Goal: Transaction & Acquisition: Purchase product/service

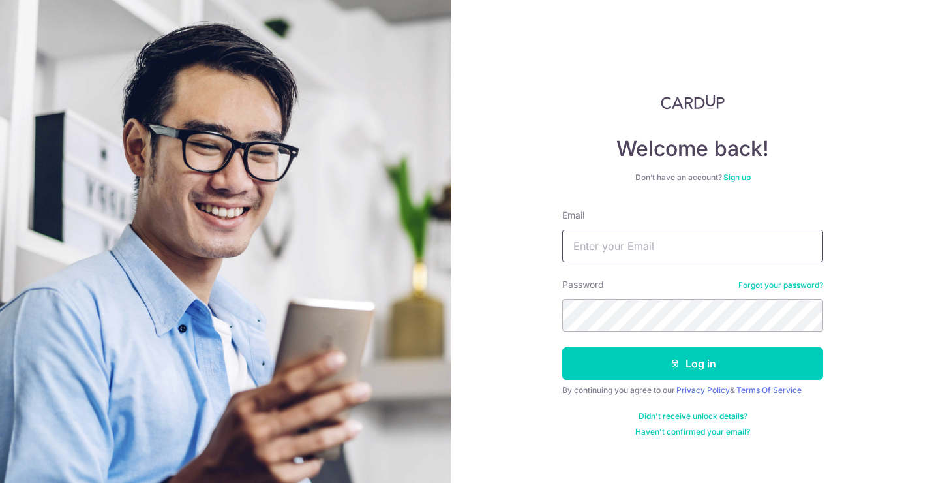
click at [664, 254] on input "Email" at bounding box center [692, 246] width 261 height 33
type input "[EMAIL_ADDRESS][DOMAIN_NAME]"
click at [562, 347] on button "Log in" at bounding box center [692, 363] width 261 height 33
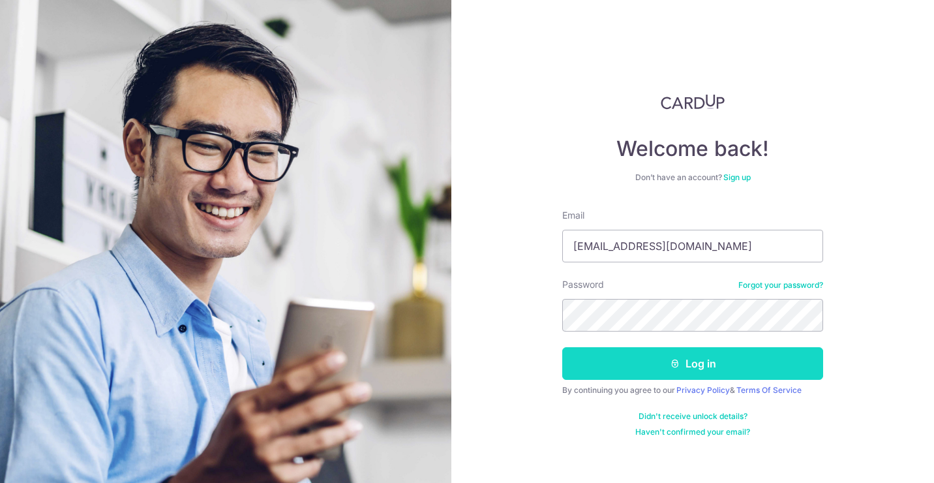
click at [666, 365] on button "Log in" at bounding box center [692, 363] width 261 height 33
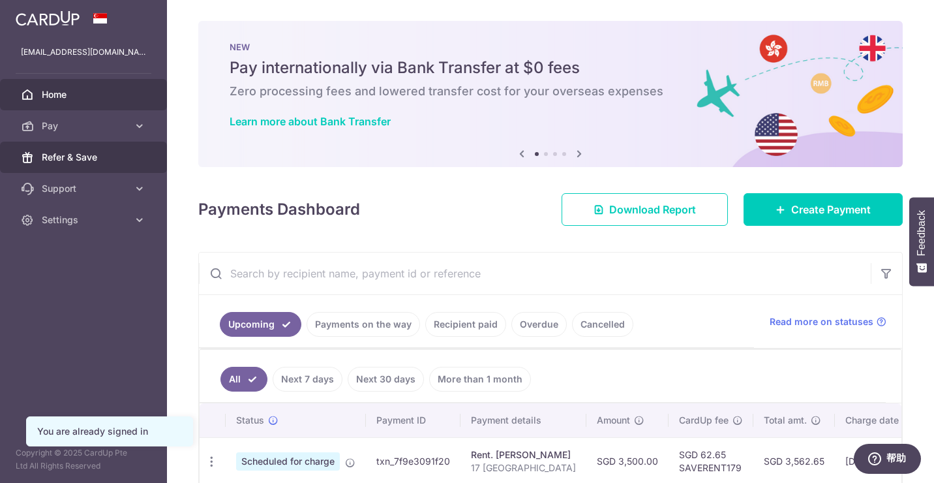
click at [79, 153] on span "Refer & Save" at bounding box center [85, 157] width 86 height 13
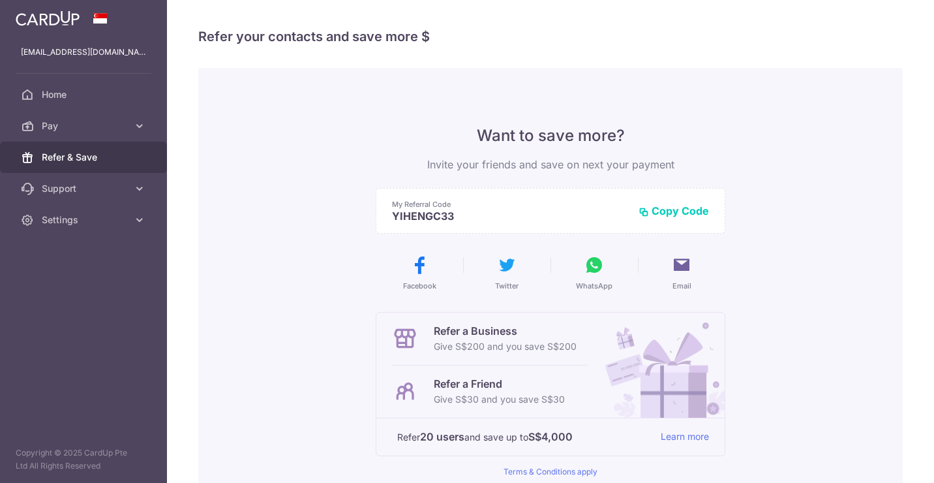
scroll to position [173, 0]
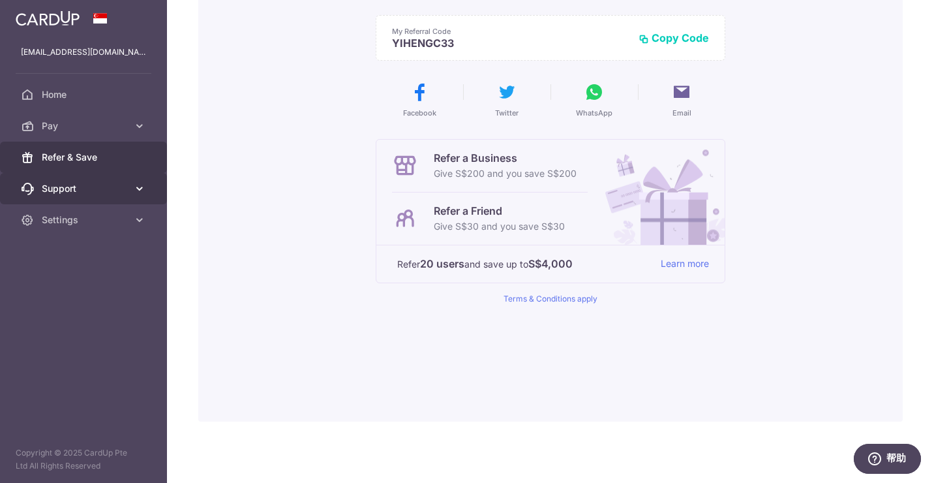
click at [92, 196] on link "Support" at bounding box center [83, 188] width 167 height 31
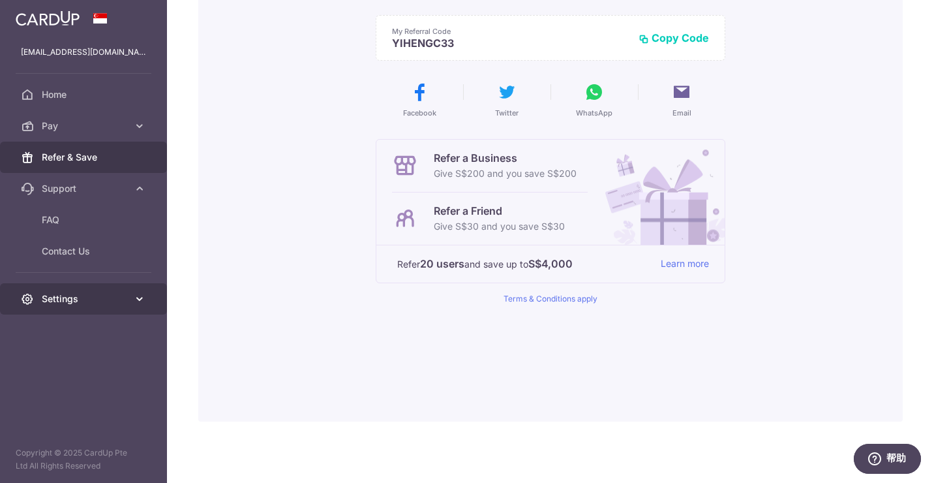
click at [95, 289] on link "Settings" at bounding box center [83, 298] width 167 height 31
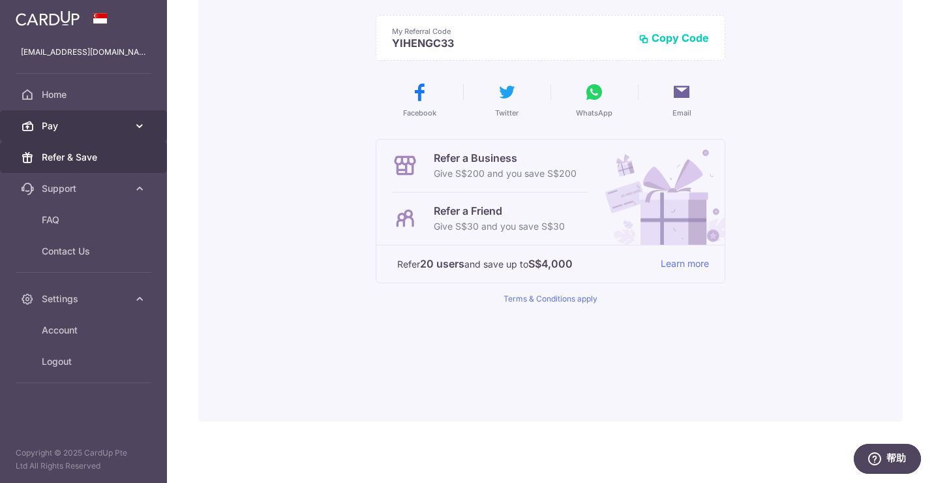
click at [78, 134] on link "Pay" at bounding box center [83, 125] width 167 height 31
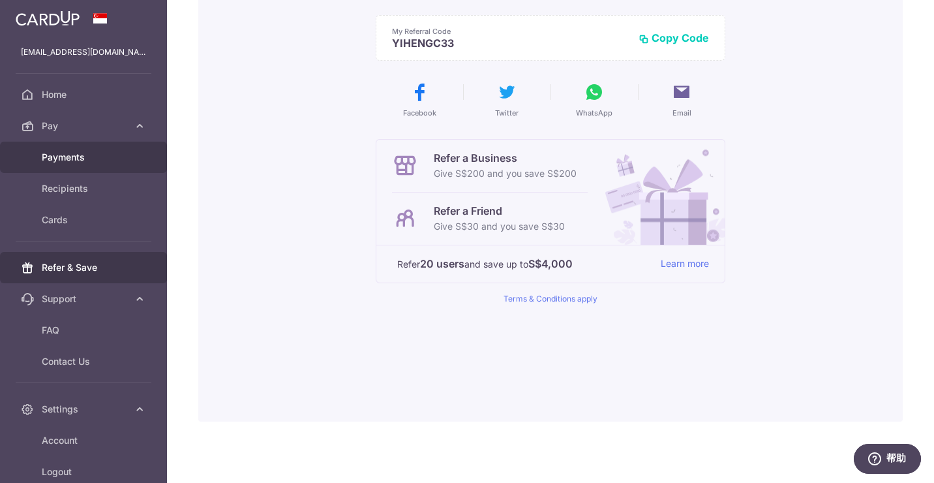
click at [85, 162] on span "Payments" at bounding box center [85, 157] width 86 height 13
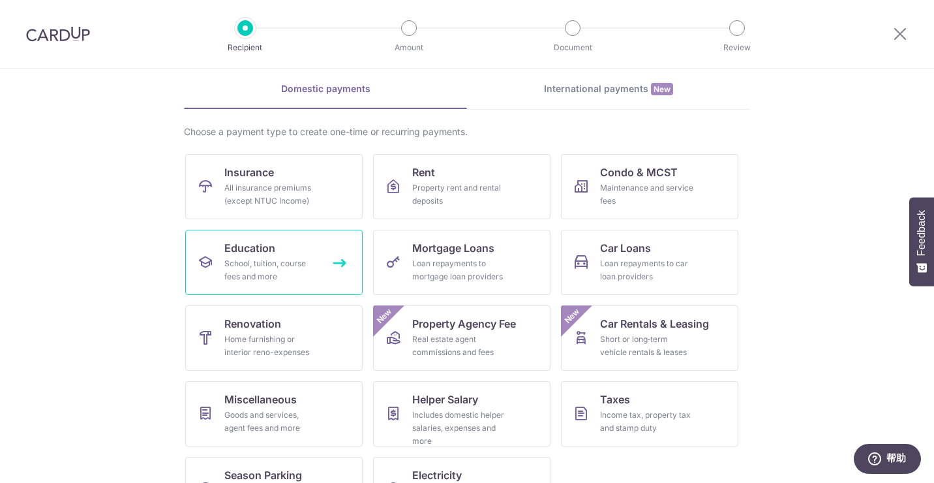
scroll to position [101, 0]
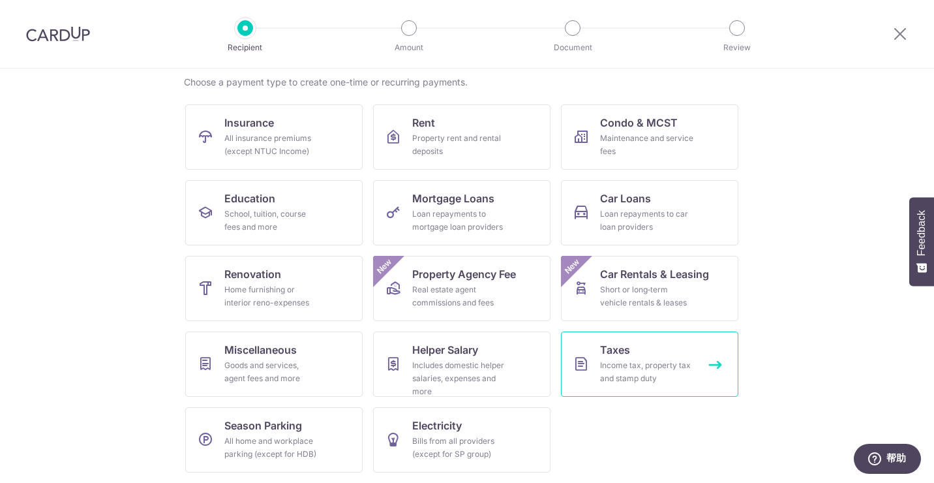
click at [632, 355] on link "Taxes Income tax, property tax and stamp duty" at bounding box center [649, 363] width 177 height 65
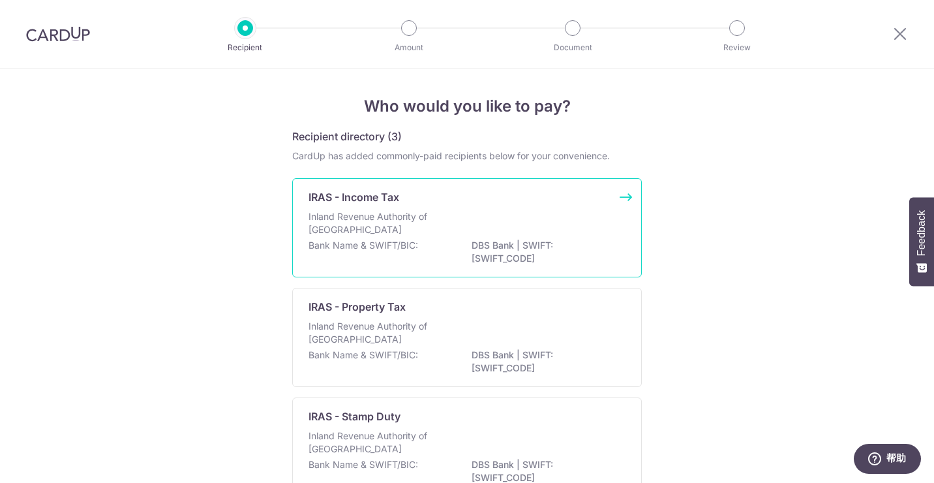
click at [492, 234] on div "Inland Revenue Authority of Singapore" at bounding box center [466, 224] width 317 height 29
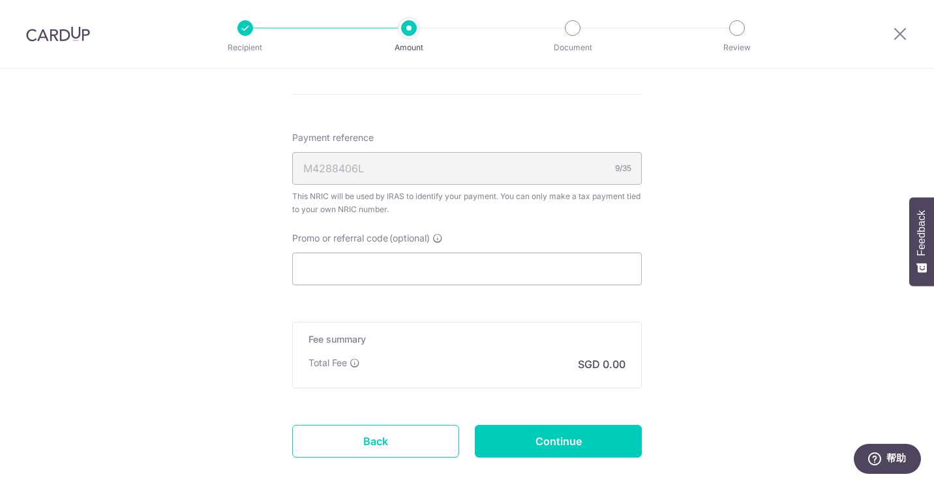
scroll to position [725, 0]
click at [366, 271] on input "Promo or referral code (optional)" at bounding box center [467, 268] width 350 height 33
paste input "VTAX25ONE"
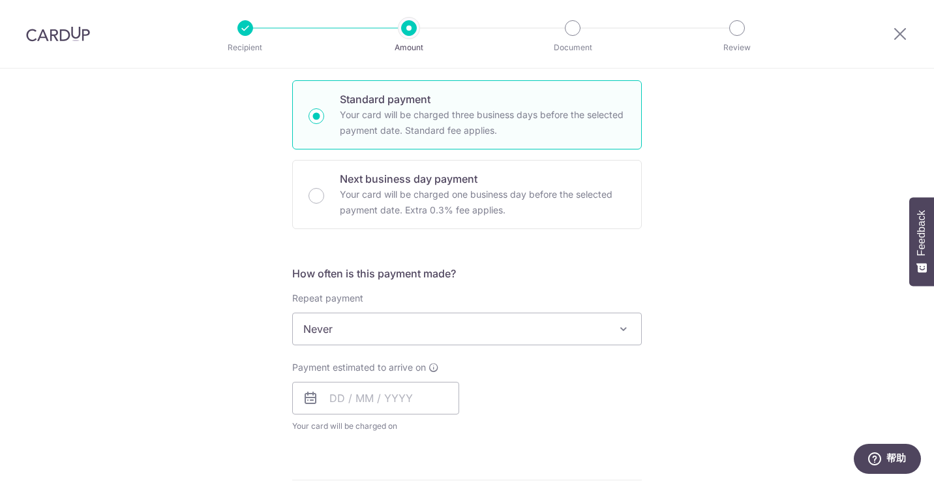
scroll to position [338, 0]
type input "VTAX25ONE"
click at [413, 327] on span "Never" at bounding box center [467, 329] width 348 height 31
click at [355, 397] on input "text" at bounding box center [375, 398] width 167 height 33
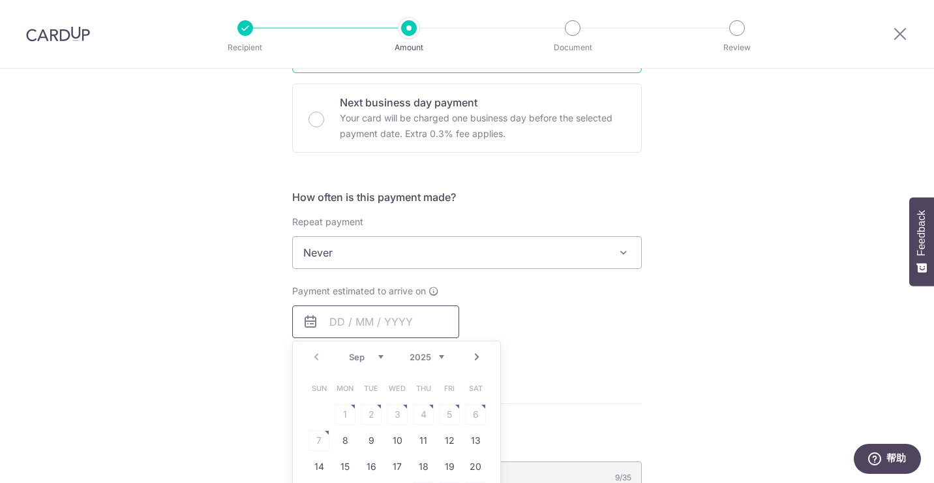
scroll to position [416, 0]
click at [341, 435] on link "8" at bounding box center [345, 439] width 21 height 21
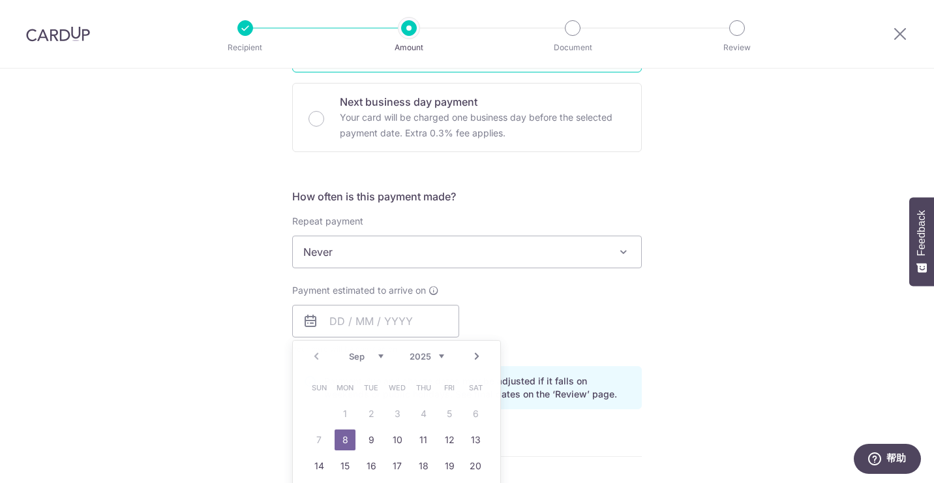
type input "[DATE]"
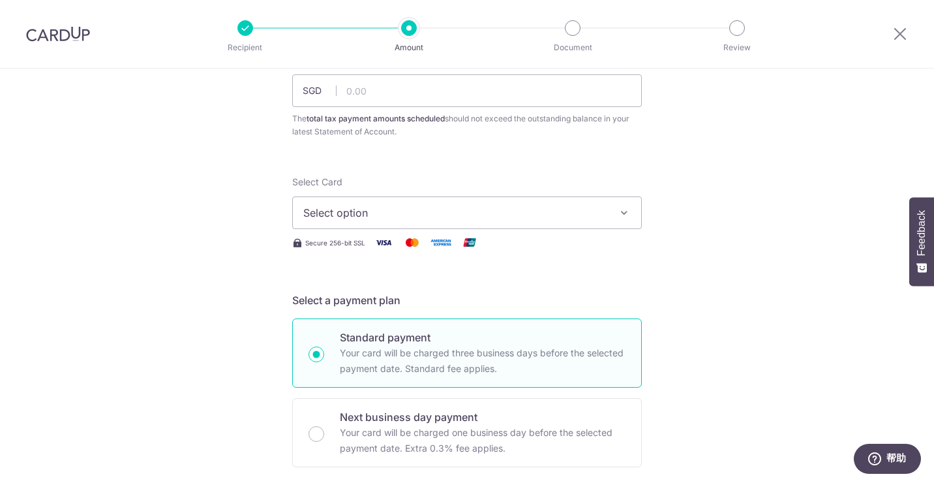
scroll to position [100, 0]
click at [378, 207] on span "Select option" at bounding box center [455, 213] width 304 height 16
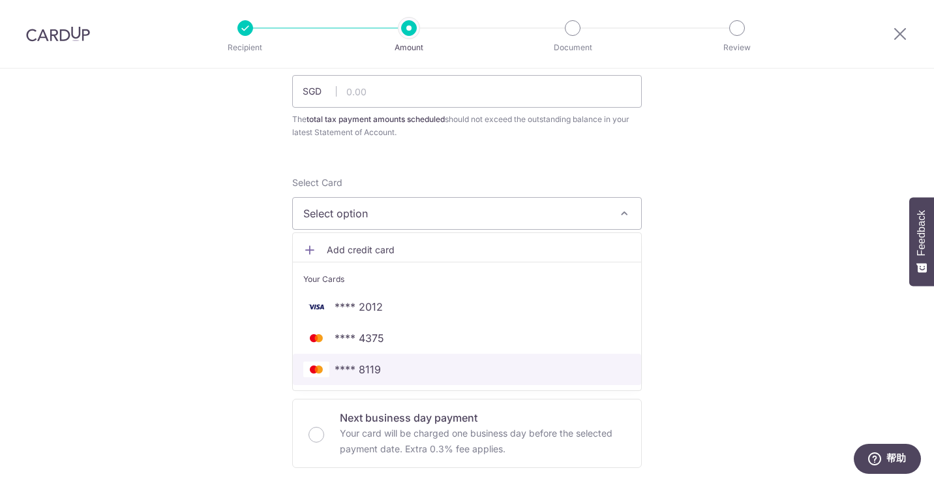
click at [373, 364] on span "**** 8119" at bounding box center [358, 369] width 46 height 16
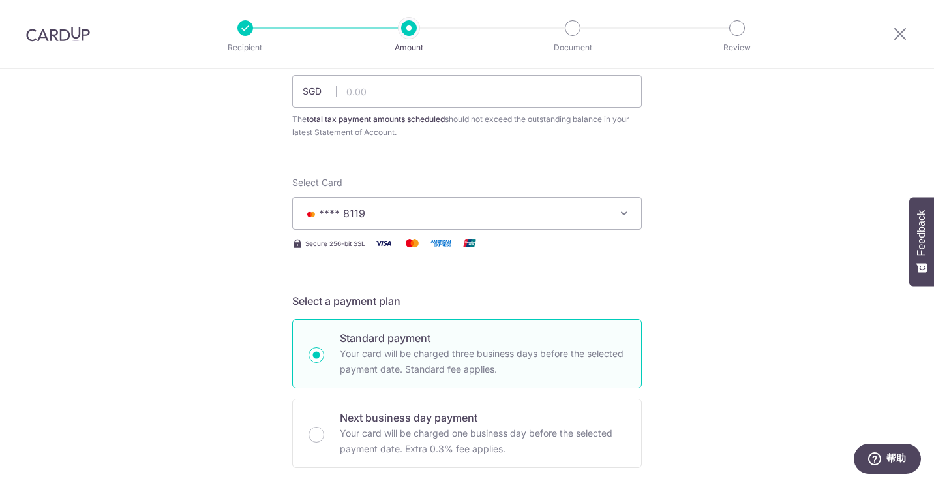
scroll to position [0, 0]
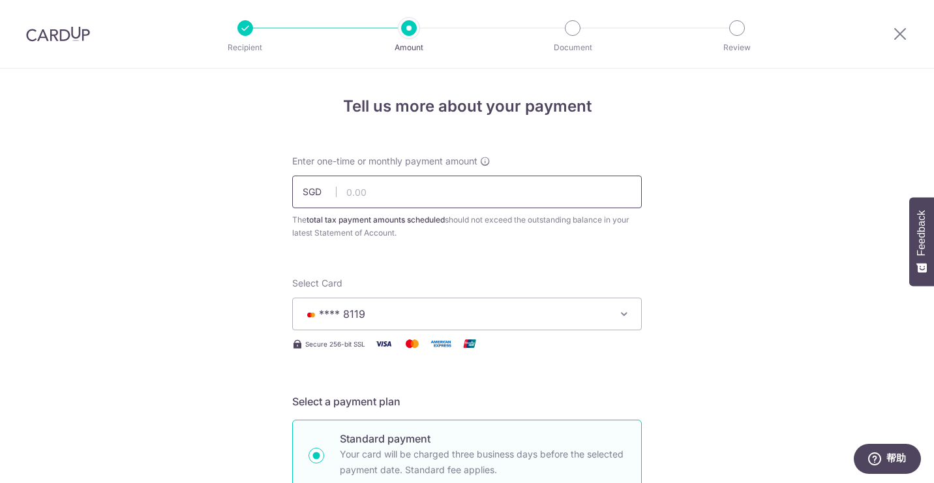
click at [376, 195] on input "text" at bounding box center [467, 191] width 350 height 33
type input "693.90"
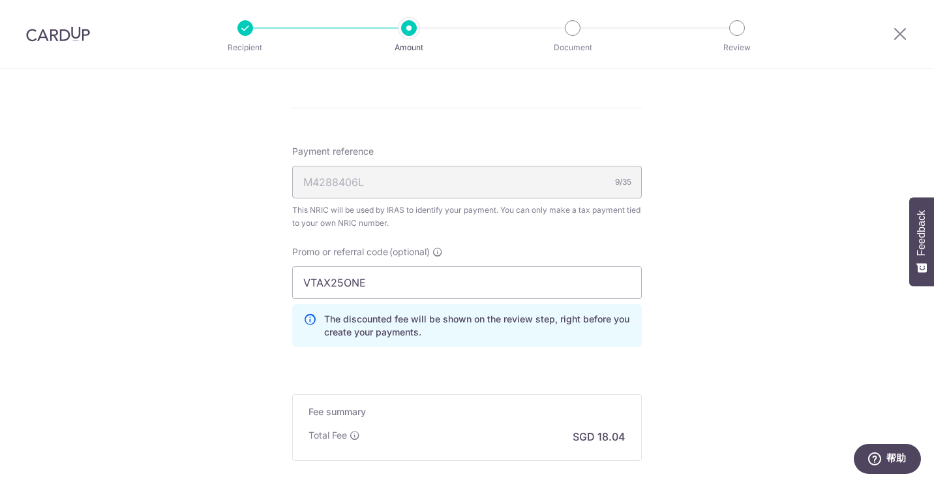
scroll to position [909, 0]
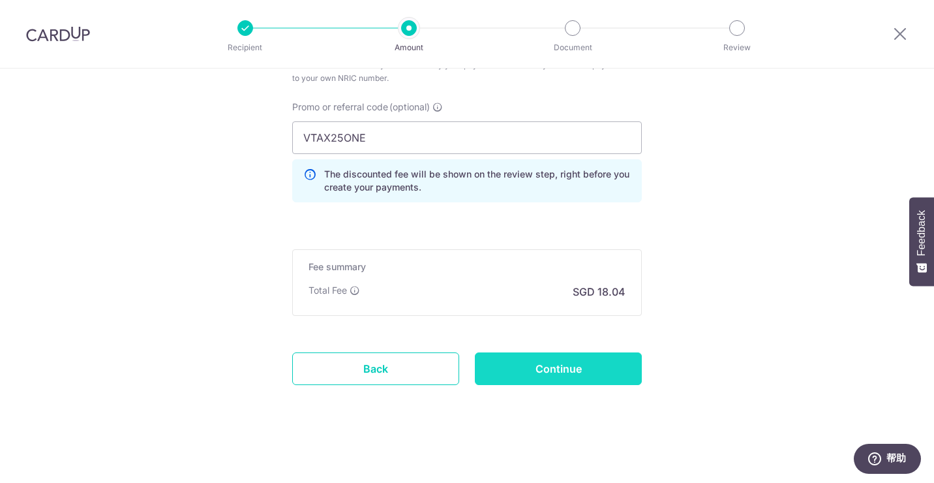
click at [572, 375] on input "Continue" at bounding box center [558, 368] width 167 height 33
type input "Create Schedule"
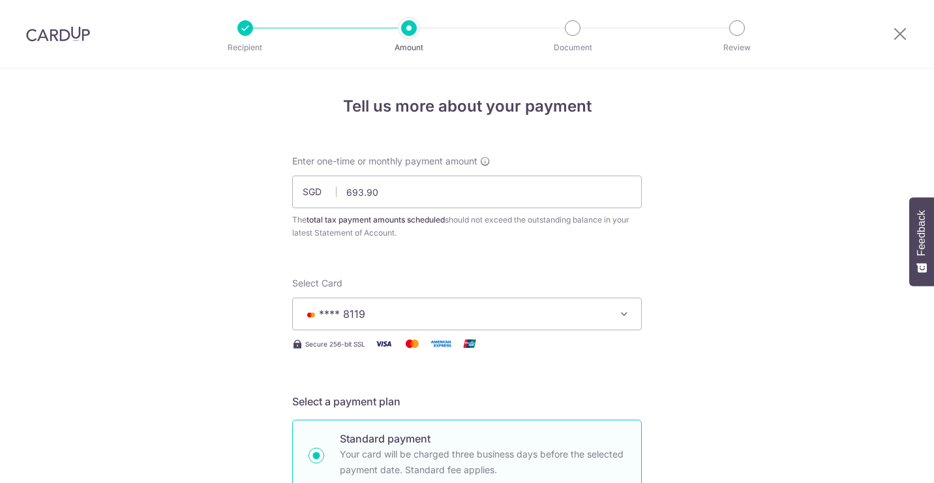
scroll to position [927, 0]
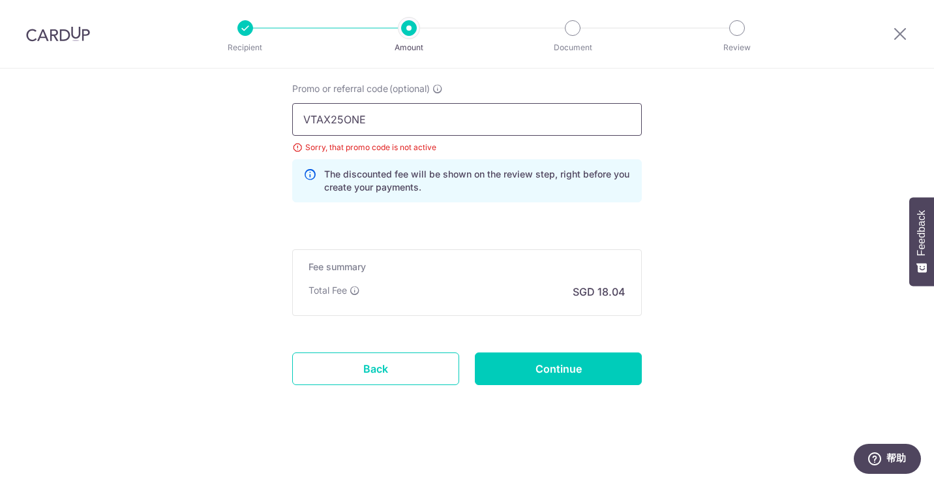
drag, startPoint x: 397, startPoint y: 134, endPoint x: 280, endPoint y: 119, distance: 117.7
paste input "MCTAX25N"
type input "MCTAX25N"
click at [524, 364] on input "Continue" at bounding box center [558, 368] width 167 height 33
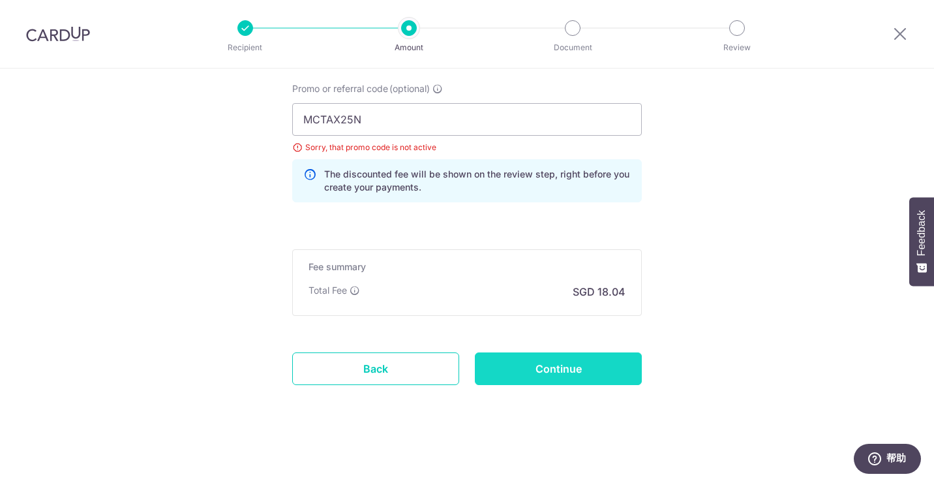
type input "Update Schedule"
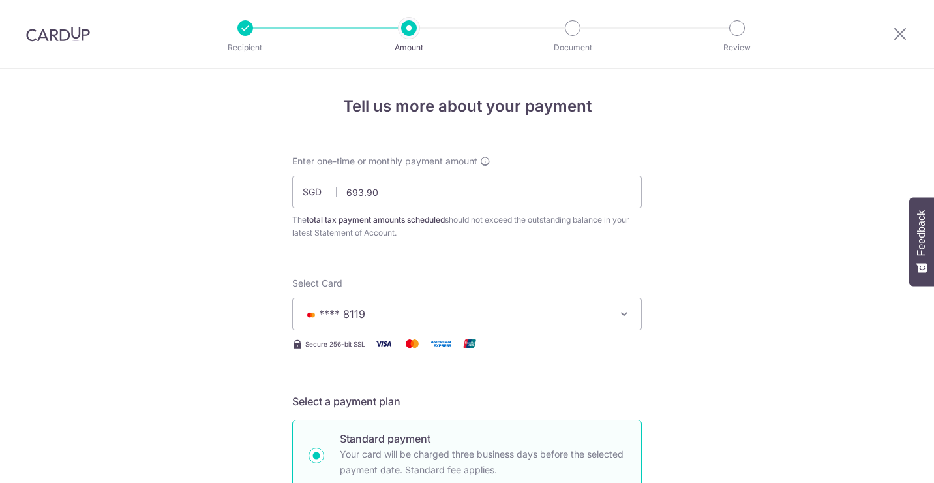
scroll to position [927, 0]
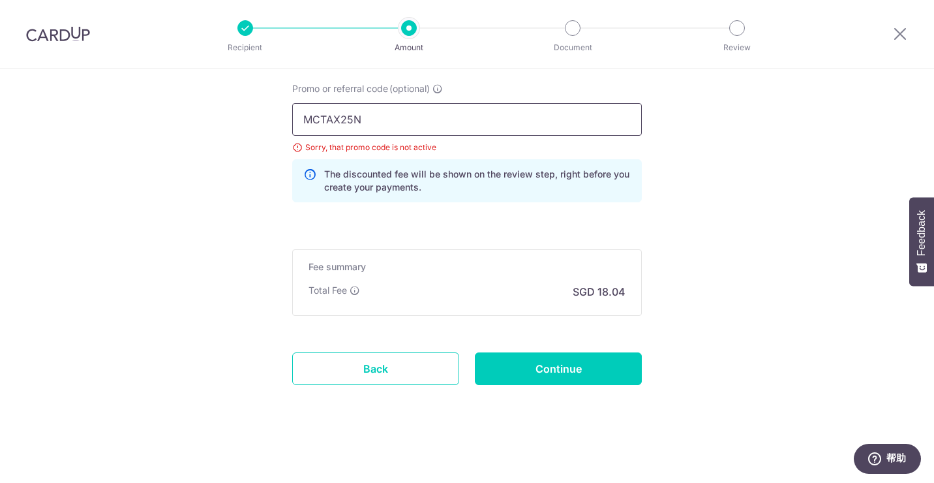
drag, startPoint x: 387, startPoint y: 120, endPoint x: 232, endPoint y: 117, distance: 155.2
paste input "OCBC90NV"
type input "OCBC90NV"
click at [535, 369] on input "Continue" at bounding box center [558, 368] width 167 height 33
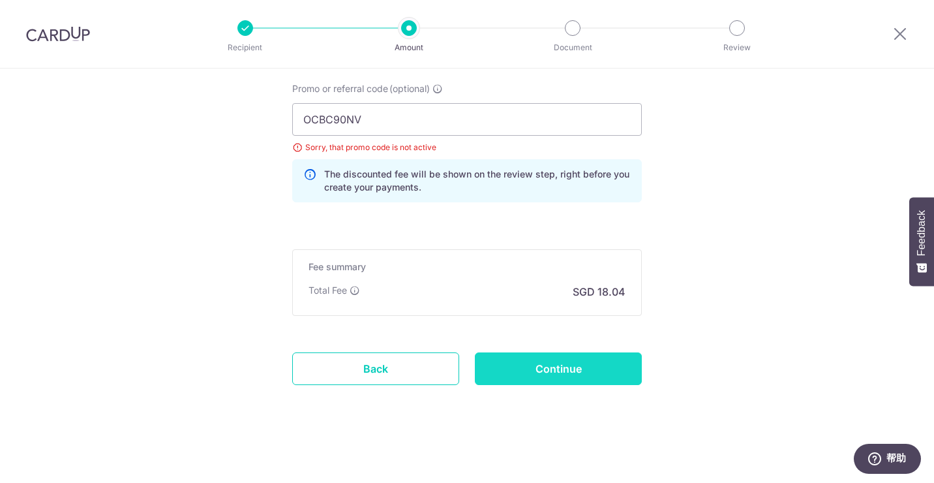
type input "Update Schedule"
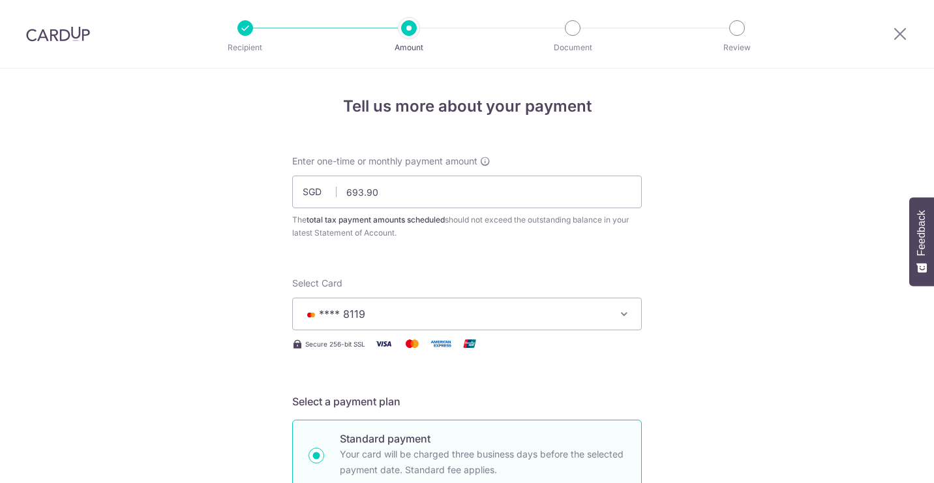
scroll to position [927, 0]
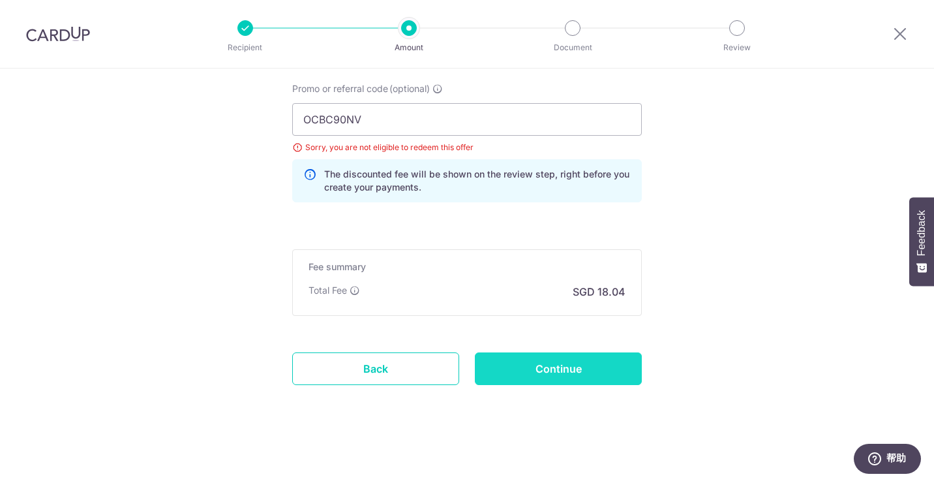
click at [541, 353] on input "Continue" at bounding box center [558, 368] width 167 height 33
type input "Update Schedule"
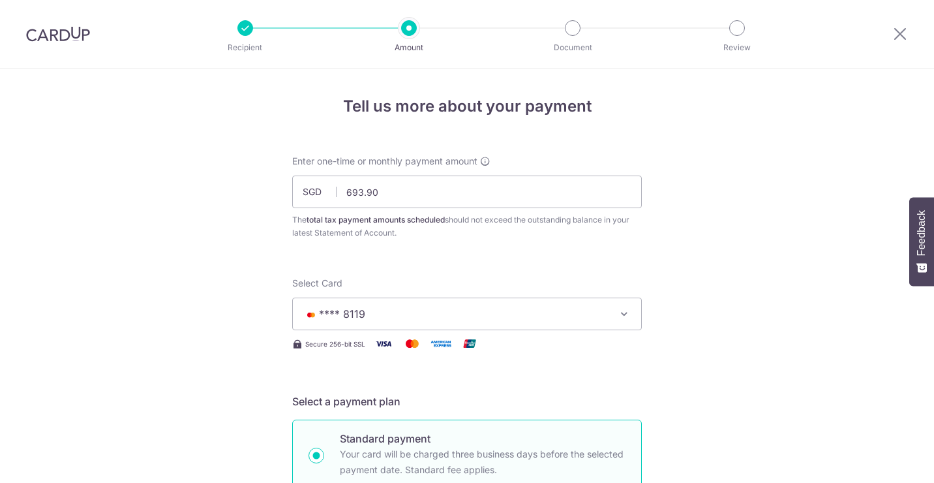
scroll to position [927, 0]
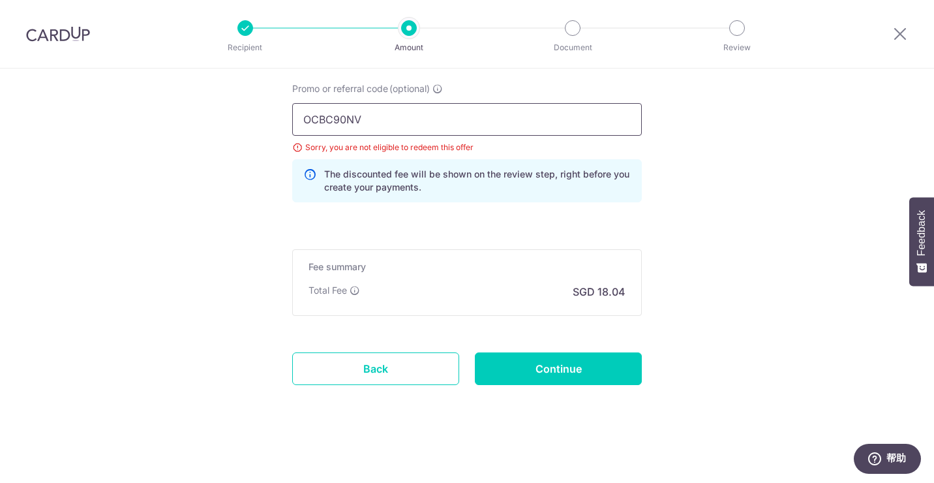
drag, startPoint x: 387, startPoint y: 126, endPoint x: 264, endPoint y: 118, distance: 123.5
paste input "MCTAX25"
type input "MCTAX25"
click at [549, 381] on input "Continue" at bounding box center [558, 368] width 167 height 33
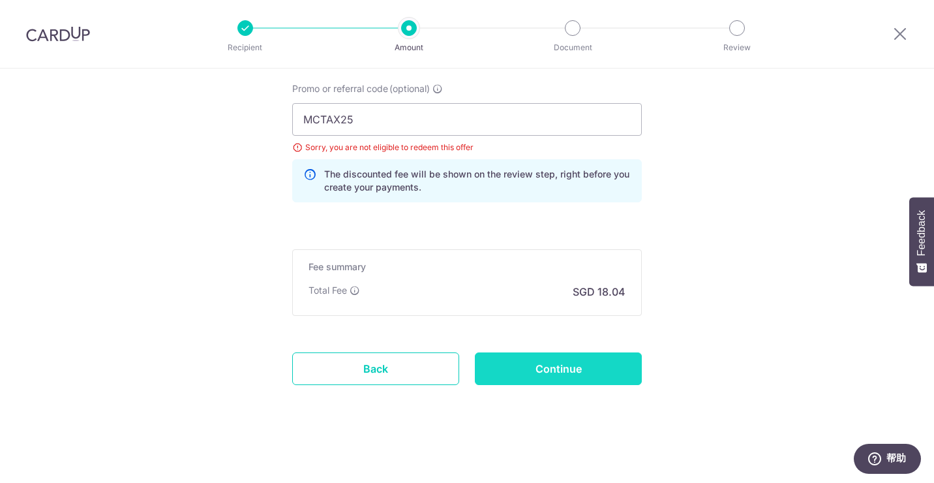
type input "Update Schedule"
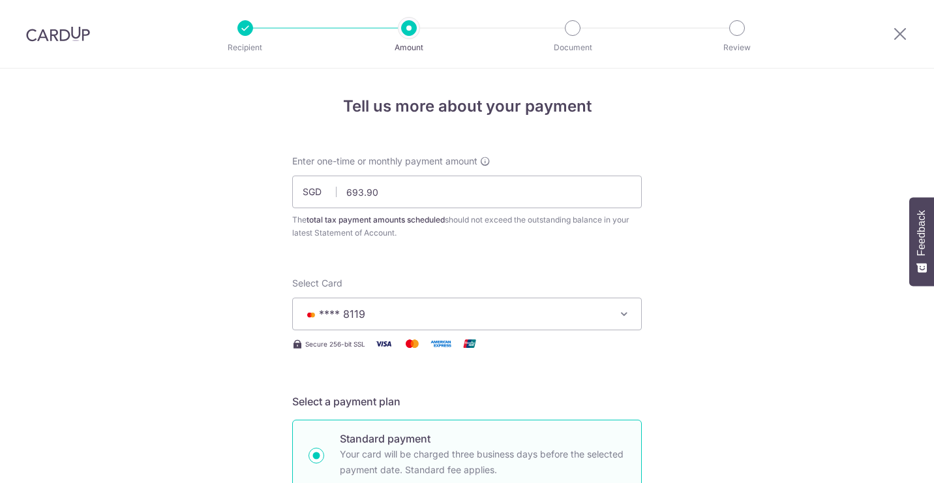
scroll to position [927, 0]
